Goal: Information Seeking & Learning: Learn about a topic

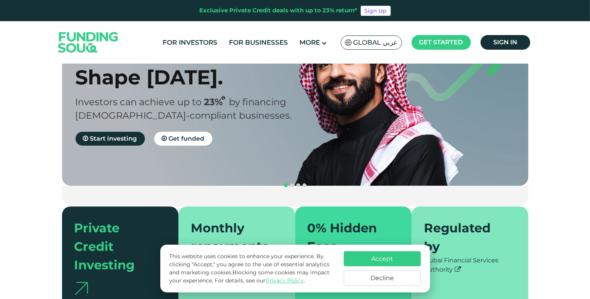
scroll to position [77, 0]
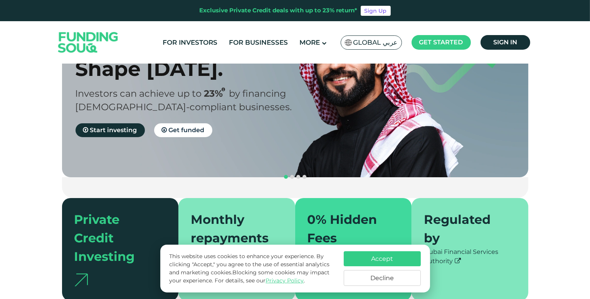
click at [370, 260] on button "Accept" at bounding box center [382, 258] width 77 height 15
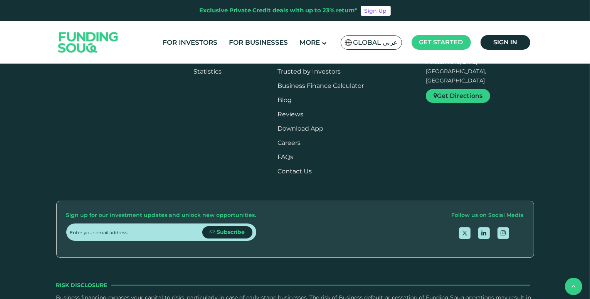
scroll to position [924, 0]
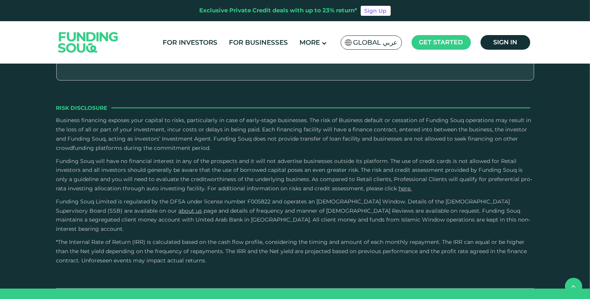
type tc-range-slider "4"
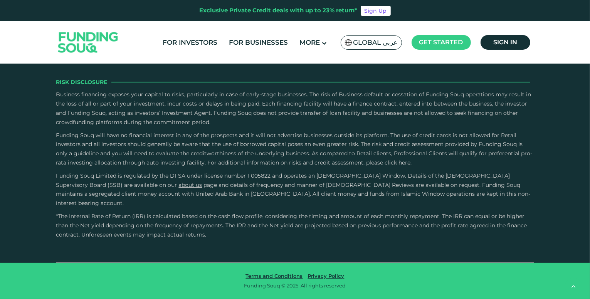
scroll to position [1618, 0]
